Goal: Information Seeking & Learning: Learn about a topic

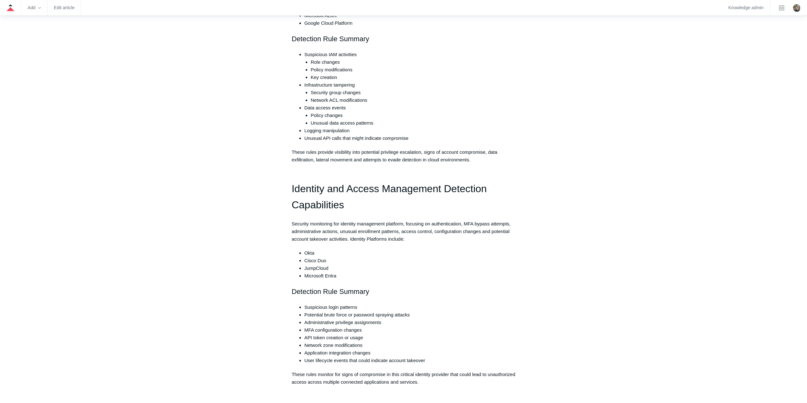
scroll to position [412, 0]
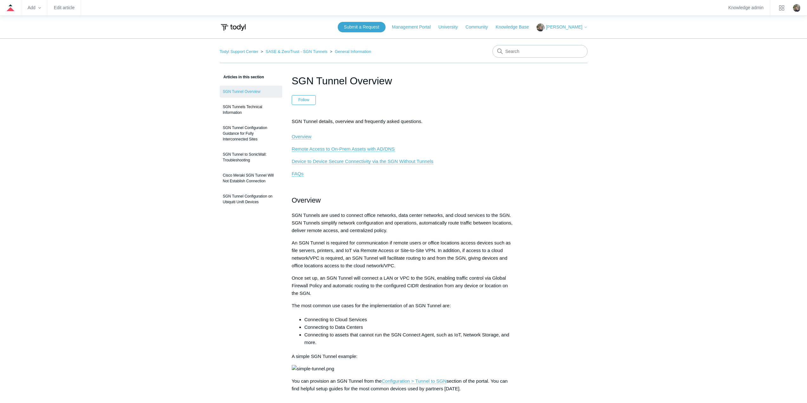
scroll to position [768, 0]
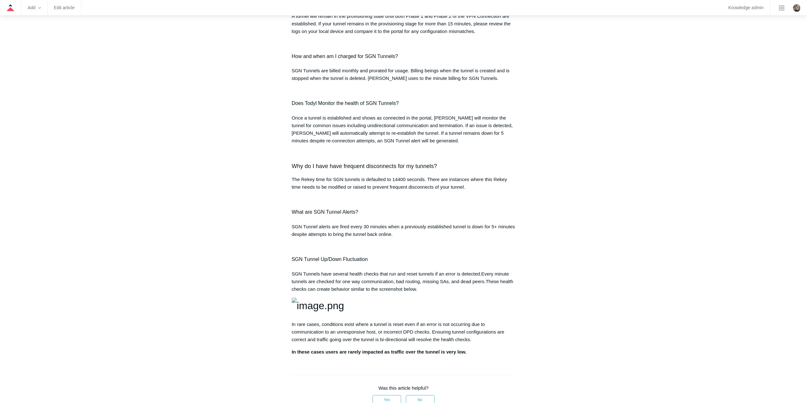
click at [493, 191] on p "The Rekey time for SGN tunnels is defaulted to 14400 seconds. There are instanc…" at bounding box center [404, 183] width 224 height 15
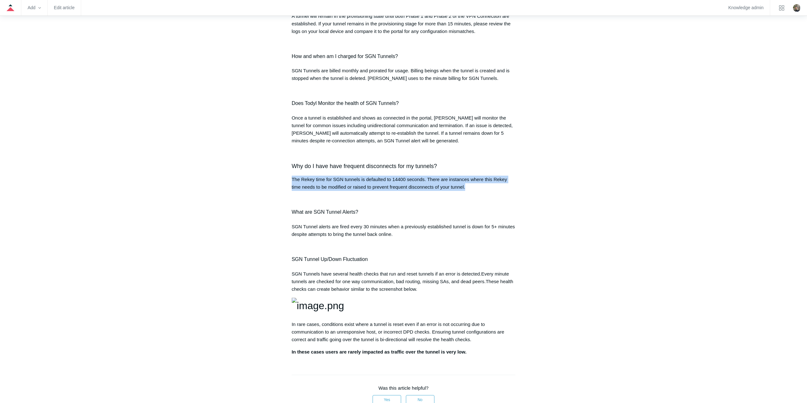
drag, startPoint x: 472, startPoint y: 217, endPoint x: 283, endPoint y: 209, distance: 189.6
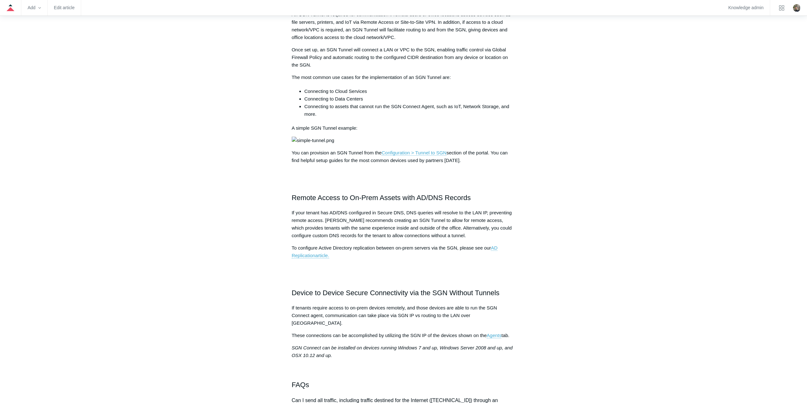
scroll to position [0, 0]
